Goal: Check status: Check status

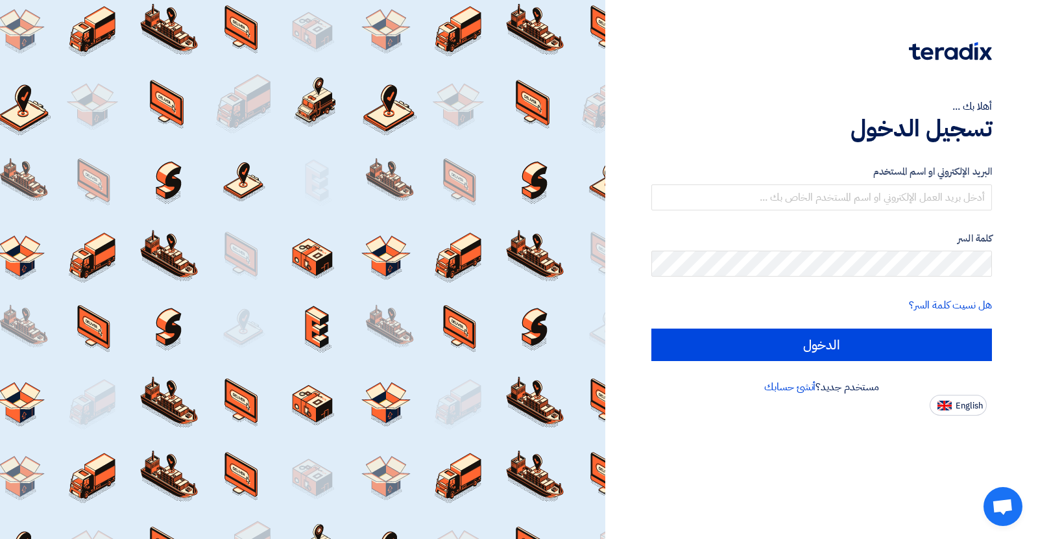
type input "[PERSON_NAME][EMAIL_ADDRESS][PERSON_NAME][DOMAIN_NAME]"
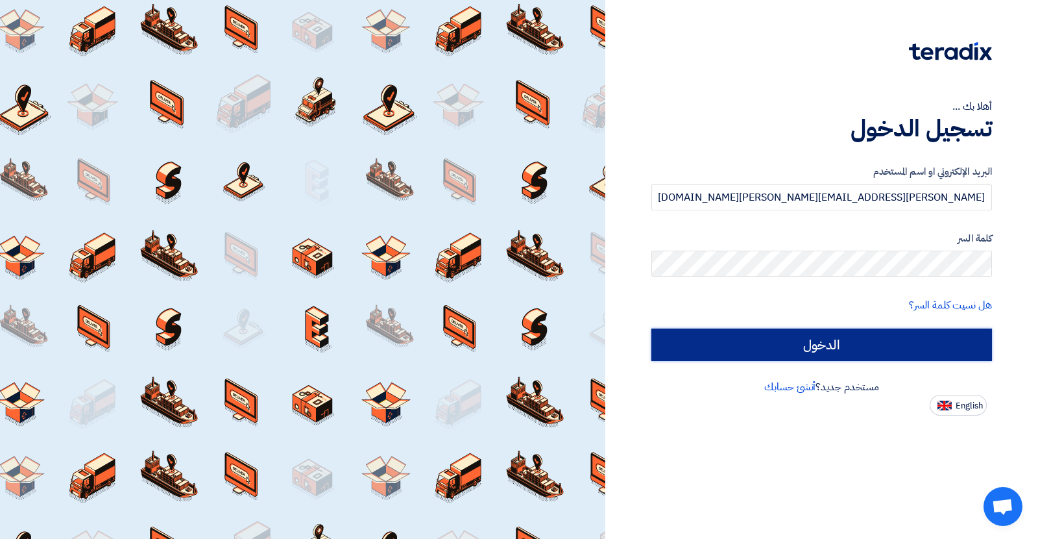
click at [740, 340] on input "الدخول" at bounding box center [821, 344] width 341 height 32
type input "Sign in"
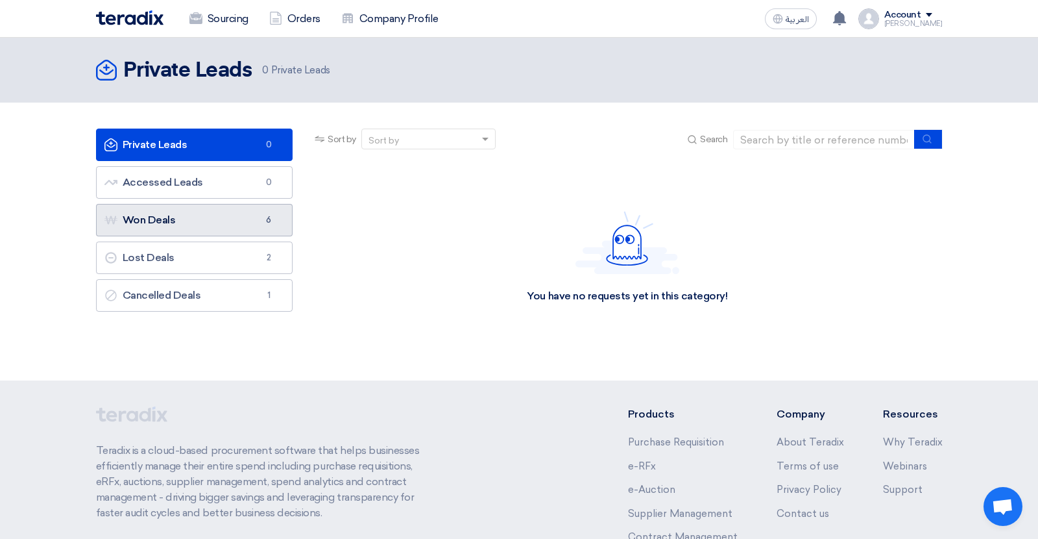
click at [217, 223] on link "Won Deals Won Deals 6" at bounding box center [194, 220] width 197 height 32
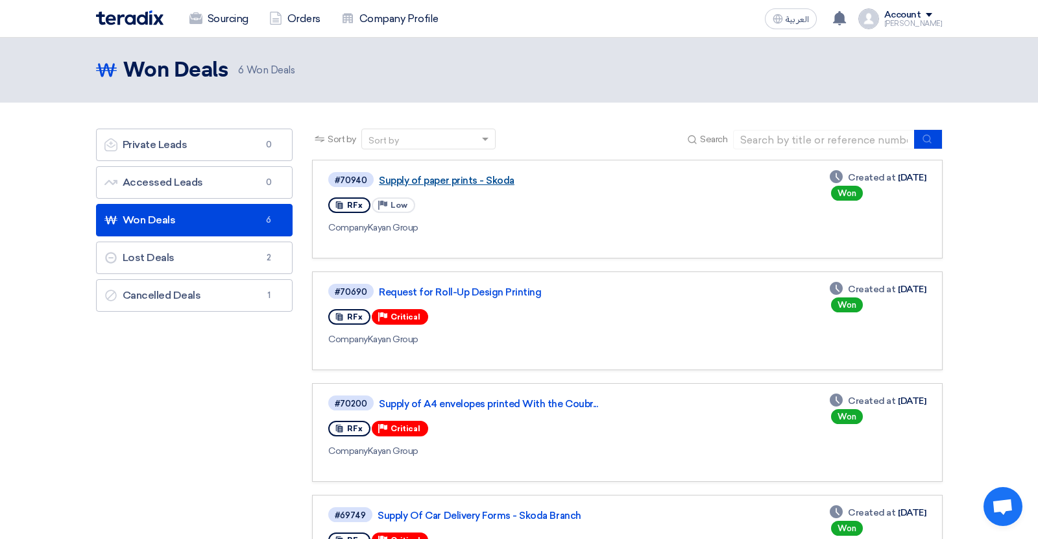
click at [476, 185] on link "Supply of paper prints - Skoda" at bounding box center [541, 181] width 324 height 12
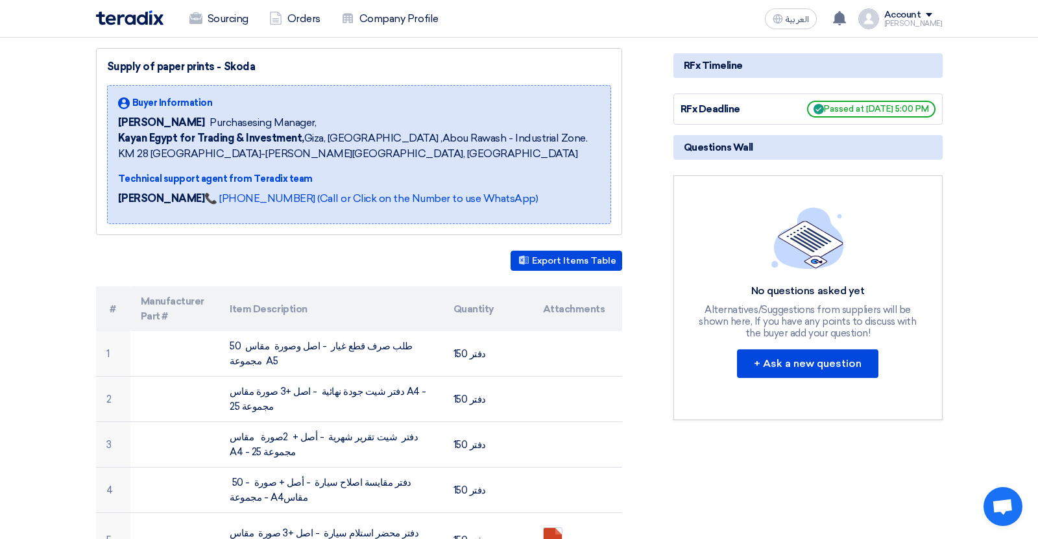
scroll to position [337, 0]
